Goal: Task Accomplishment & Management: Manage account settings

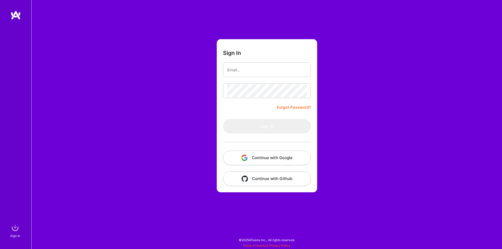
click at [263, 159] on button "Continue with Google" at bounding box center [267, 158] width 88 height 15
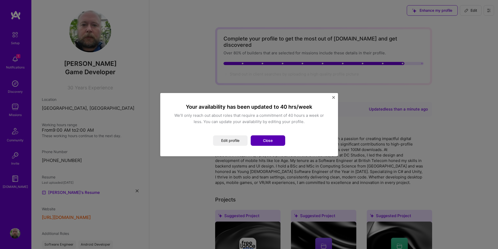
click at [270, 140] on button "Close" at bounding box center [268, 140] width 34 height 10
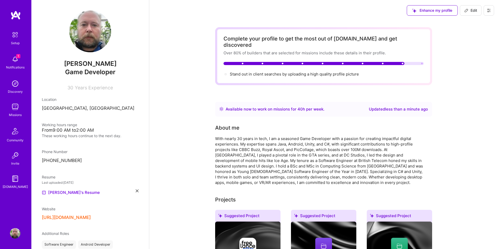
click at [84, 33] on img at bounding box center [90, 31] width 42 height 42
click at [15, 36] on img at bounding box center [15, 34] width 11 height 11
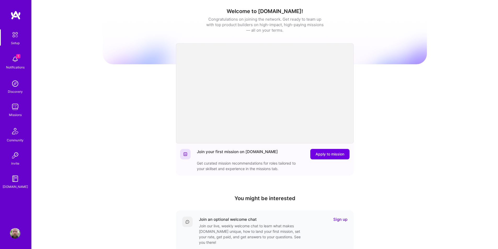
click at [13, 59] on img at bounding box center [15, 59] width 10 height 10
click at [15, 88] on img at bounding box center [15, 83] width 10 height 10
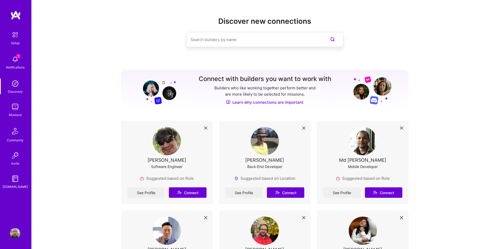
click at [15, 109] on img at bounding box center [15, 107] width 10 height 10
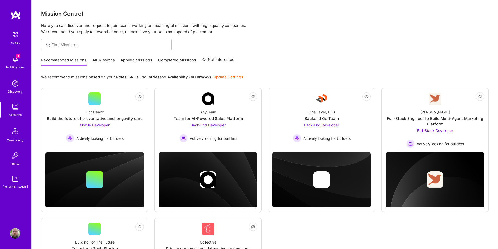
click at [102, 61] on link "All Missions" at bounding box center [104, 61] width 22 height 9
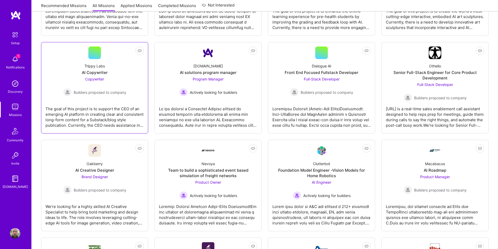
scroll to position [157, 0]
